Goal: Transaction & Acquisition: Purchase product/service

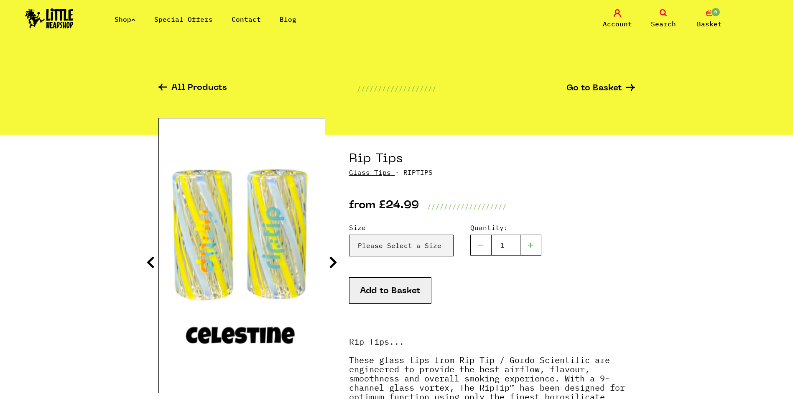
click at [40, 25] on img at bounding box center [49, 18] width 49 height 20
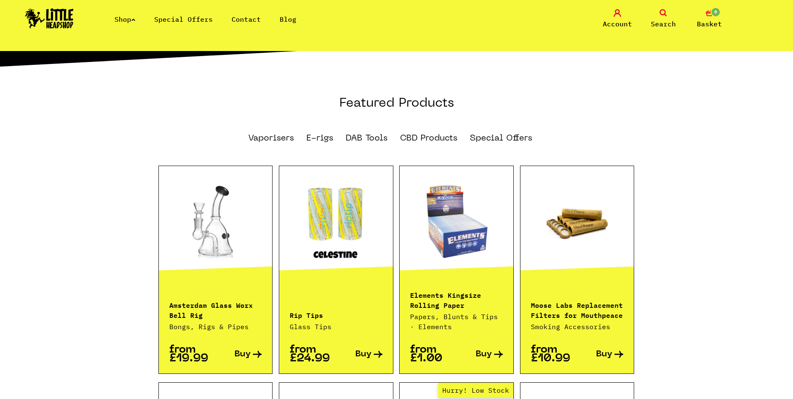
scroll to position [502, 0]
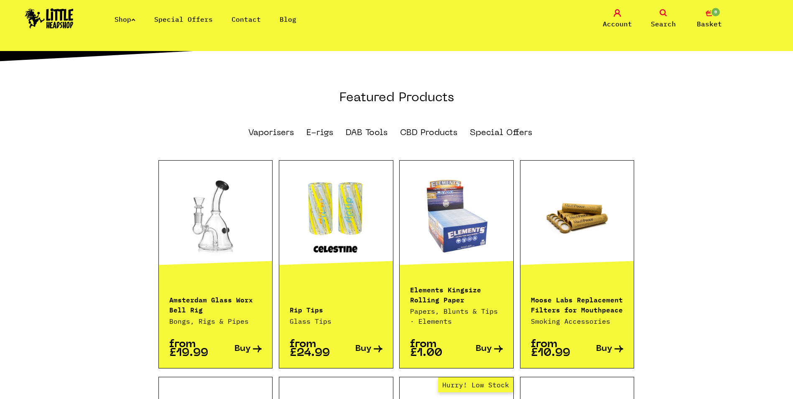
click at [330, 238] on link at bounding box center [336, 217] width 114 height 84
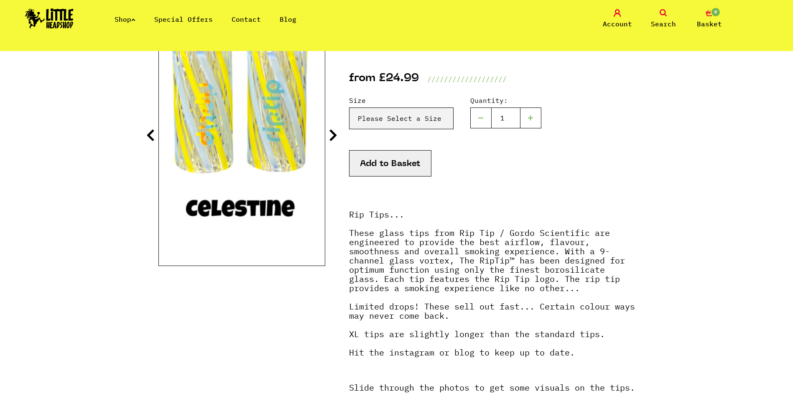
scroll to position [84, 0]
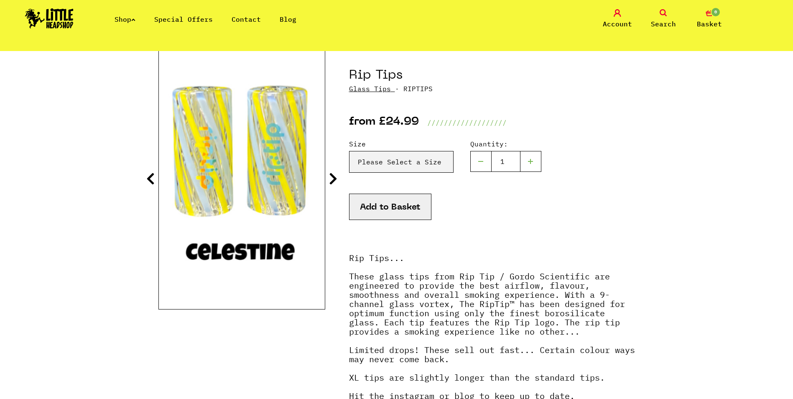
click at [381, 150] on div "Size Please Select a Size Size 7 - Clear - £24.99 Size 8 - Clear - £24.99 Size …" at bounding box center [401, 156] width 105 height 34
click at [381, 154] on select "Please Select a Size Size 7 - Clear - £24.99 Size 8 - Clear - £24.99 Size 8 - G…" at bounding box center [401, 162] width 105 height 22
